Goal: Entertainment & Leisure: Consume media (video, audio)

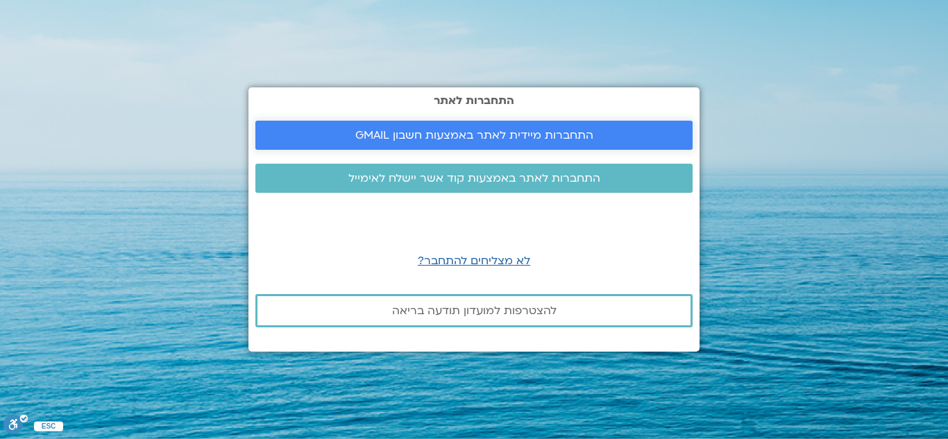
click at [402, 136] on span "התחברות מיידית לאתר באמצעות חשבון GMAIL" at bounding box center [474, 135] width 238 height 12
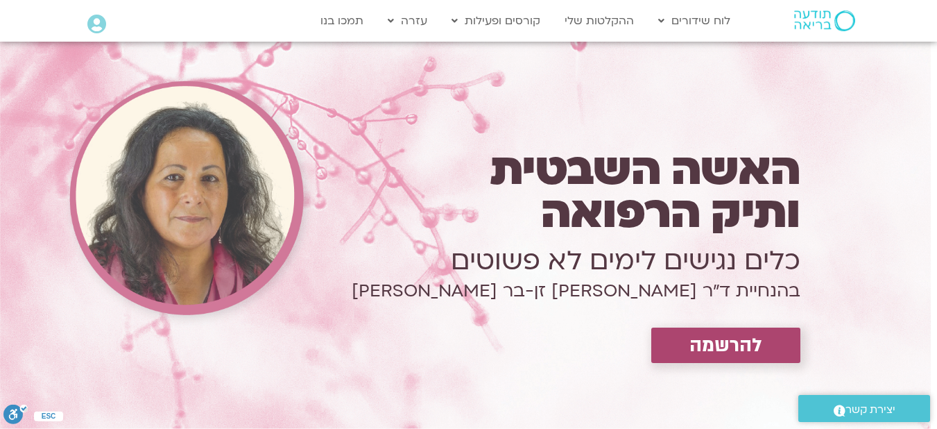
drag, startPoint x: 807, startPoint y: 16, endPoint x: 811, endPoint y: 24, distance: 8.7
click at [807, 16] on img at bounding box center [824, 20] width 61 height 21
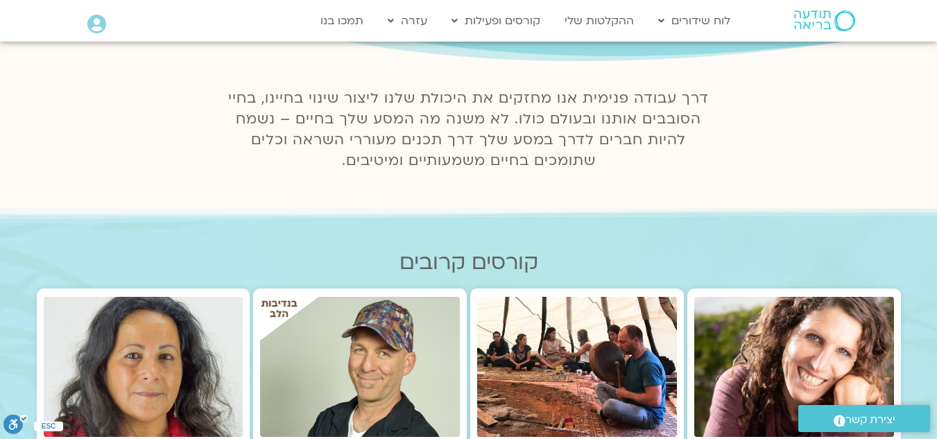
scroll to position [139, 0]
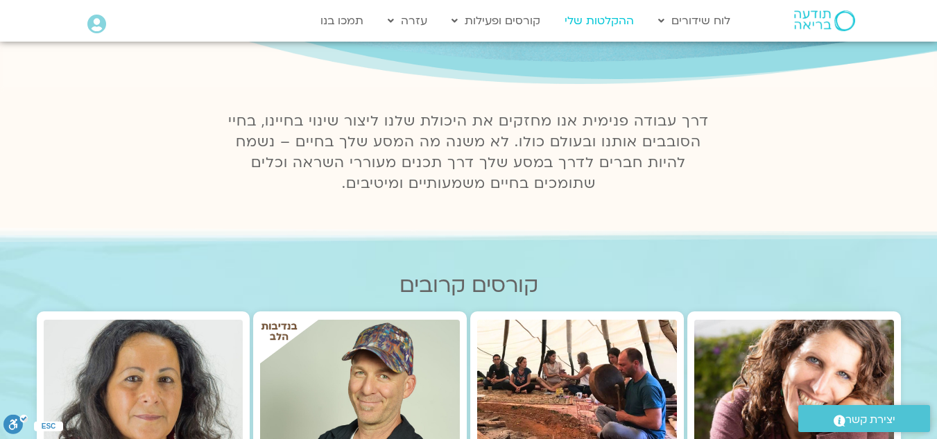
drag, startPoint x: 618, startPoint y: 17, endPoint x: 620, endPoint y: 30, distance: 12.7
click at [618, 17] on link "ההקלטות שלי" at bounding box center [599, 21] width 83 height 26
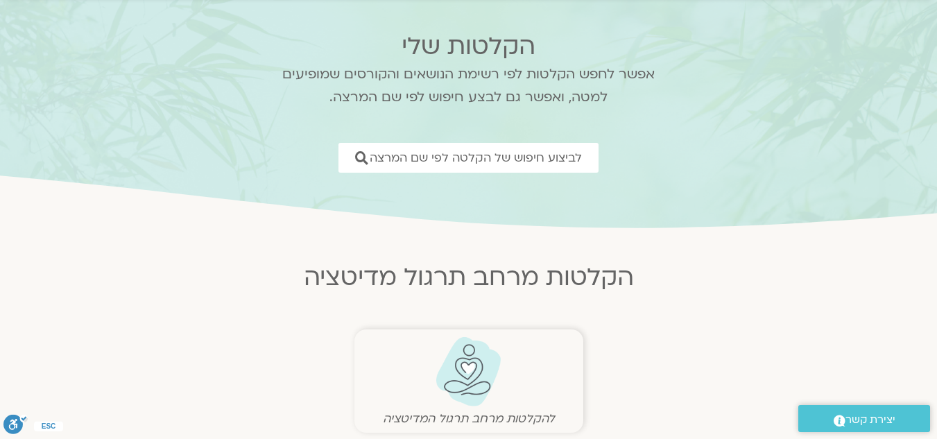
scroll to position [208, 0]
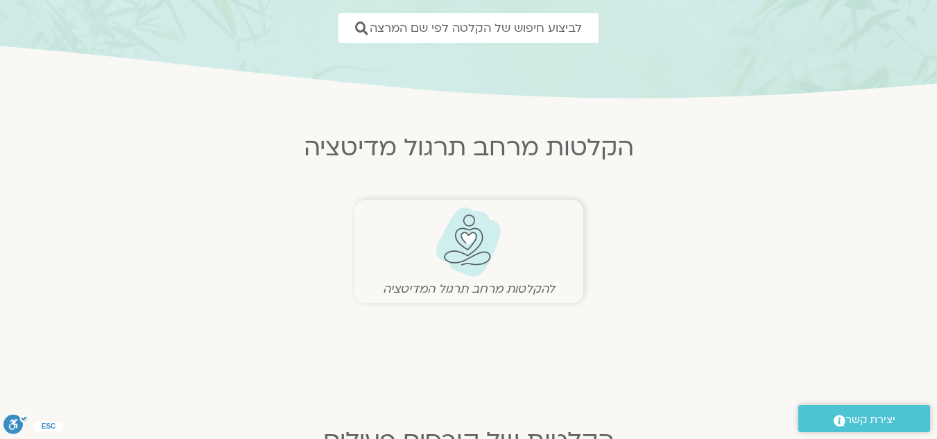
click at [462, 254] on img at bounding box center [468, 242] width 69 height 71
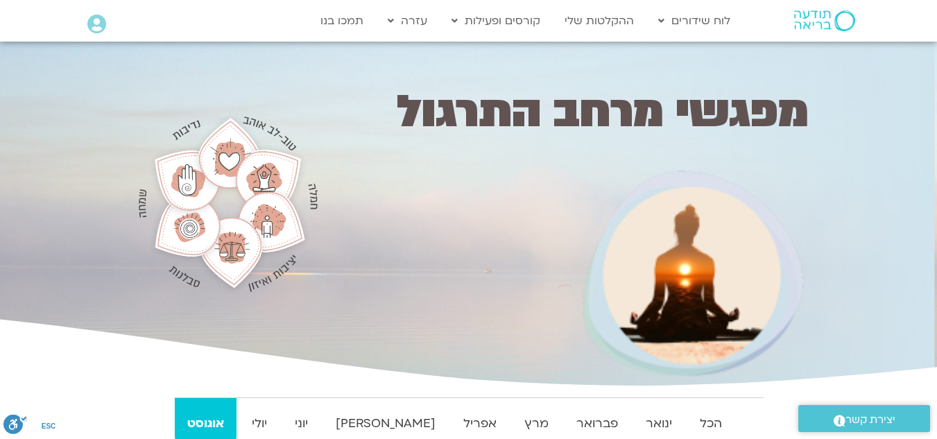
click at [268, 172] on img at bounding box center [228, 204] width 179 height 192
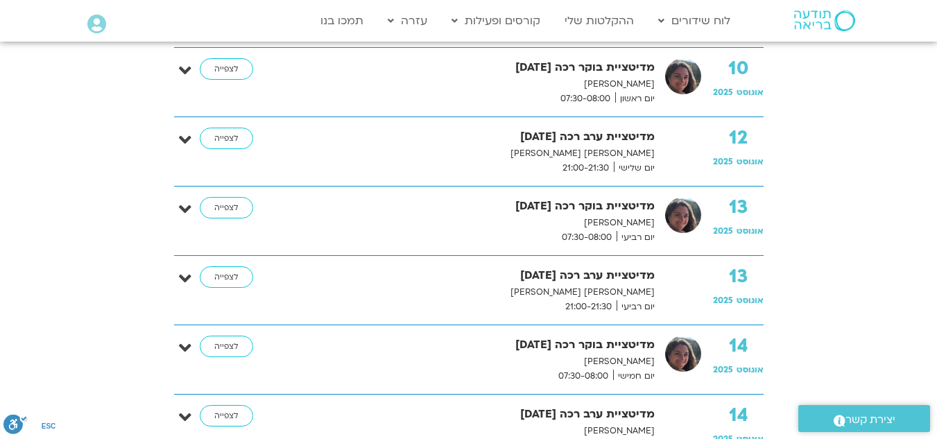
scroll to position [971, 0]
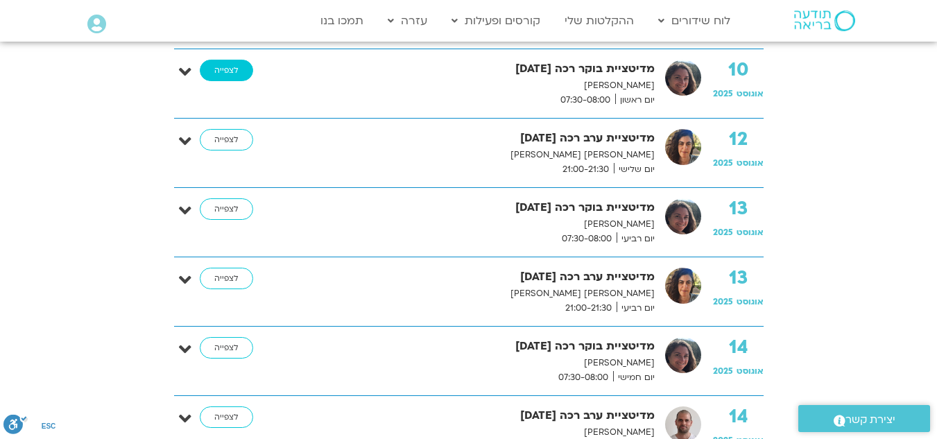
click at [244, 71] on link "לצפייה" at bounding box center [226, 71] width 53 height 22
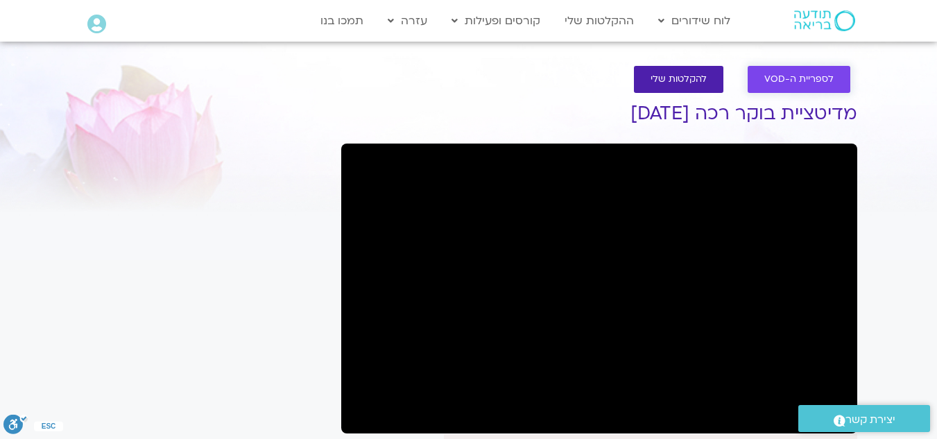
click at [801, 83] on span "לספריית ה-VOD" at bounding box center [799, 79] width 69 height 10
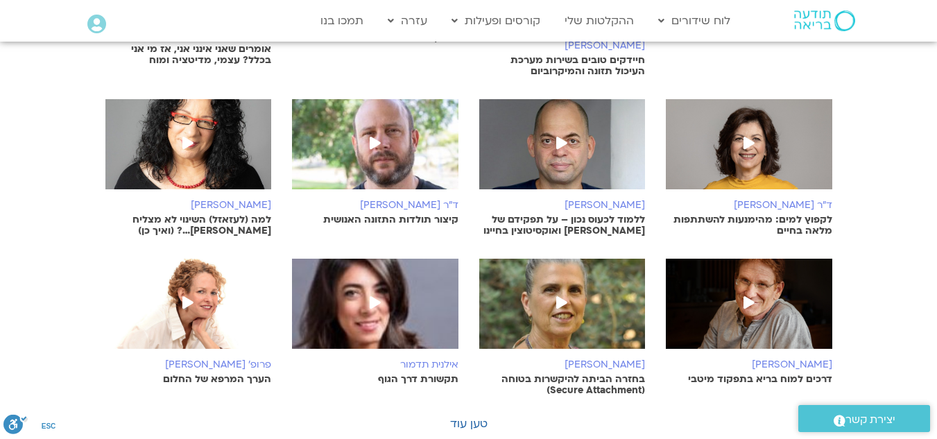
scroll to position [416, 0]
